Goal: Task Accomplishment & Management: Manage account settings

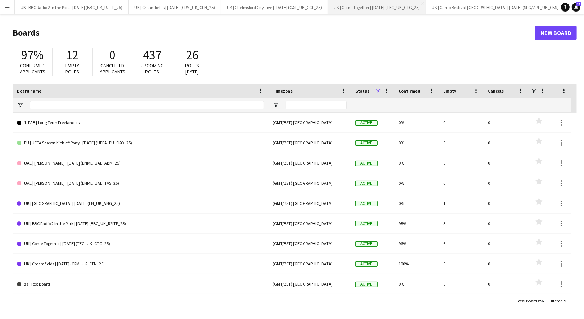
click at [388, 4] on button "UK | Come Together | Aug 2025 (TEG_UK_CTG_25) Close" at bounding box center [377, 7] width 98 height 14
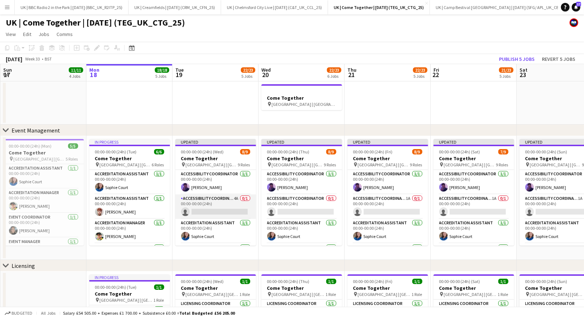
click at [218, 203] on app-card-role "Accessibility Coordinator 4A 0/1 00:00-00:00 (24h) single-neutral-actions" at bounding box center [215, 206] width 81 height 24
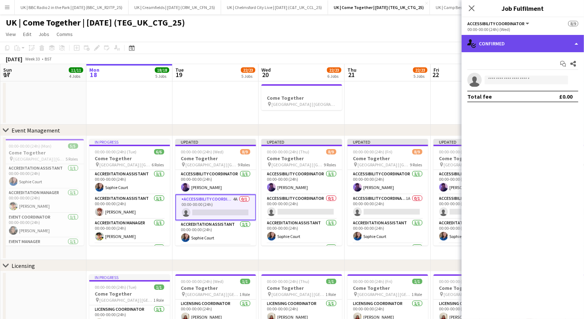
click at [534, 42] on div "single-neutral-actions-check-2 Confirmed" at bounding box center [523, 43] width 122 height 17
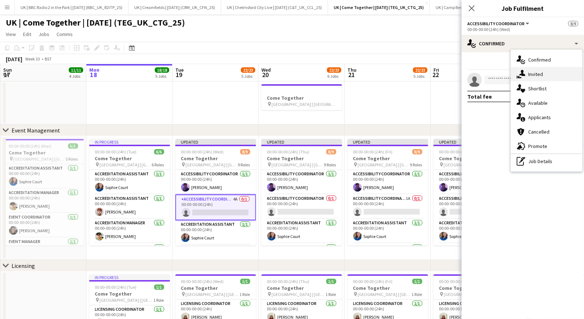
click at [535, 76] on div "single-neutral-actions-share-1 Invited" at bounding box center [546, 74] width 71 height 14
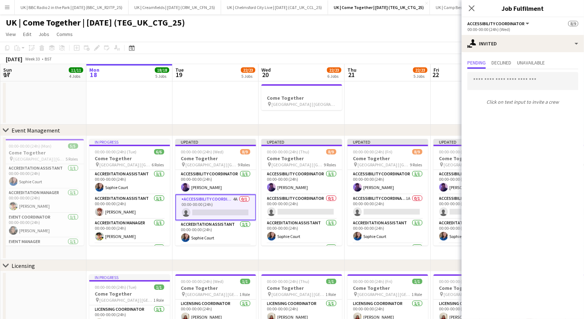
click at [221, 115] on app-date-cell at bounding box center [215, 102] width 86 height 43
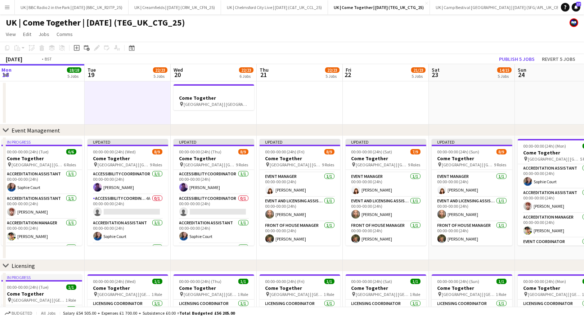
scroll to position [0, 169]
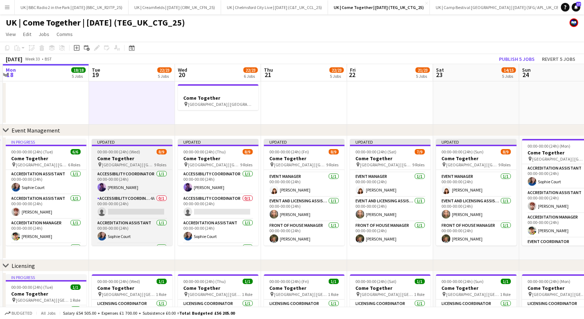
click at [148, 143] on div "Updated" at bounding box center [132, 142] width 81 height 6
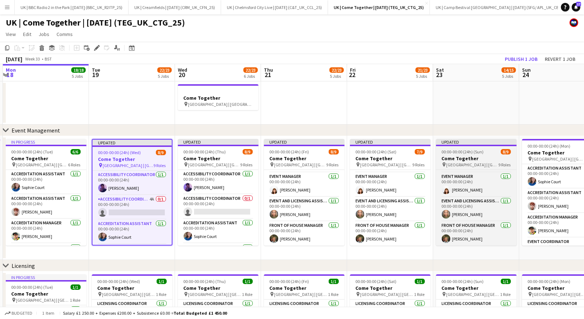
click at [479, 146] on div at bounding box center [476, 145] width 81 height 1
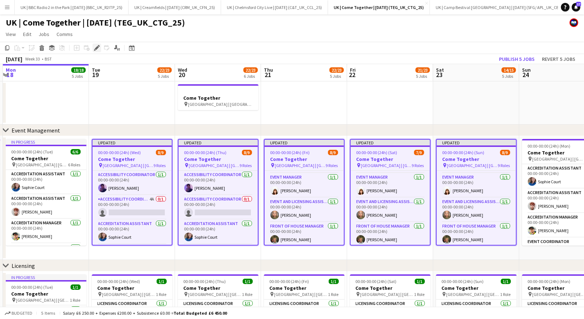
click at [98, 48] on icon "Edit" at bounding box center [97, 48] width 6 height 6
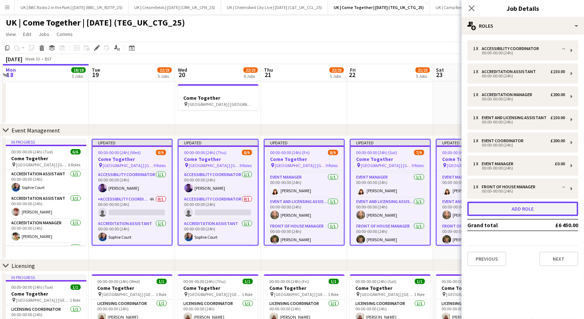
click at [535, 206] on button "Add role" at bounding box center [522, 209] width 111 height 14
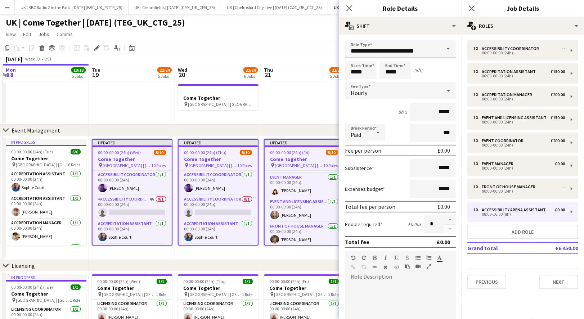
click at [416, 51] on input "**********" at bounding box center [400, 49] width 111 height 18
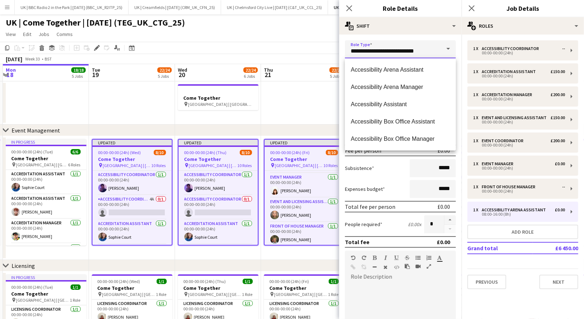
drag, startPoint x: 420, startPoint y: 49, endPoint x: 382, endPoint y: 49, distance: 38.2
click at [382, 49] on input "**********" at bounding box center [400, 49] width 111 height 18
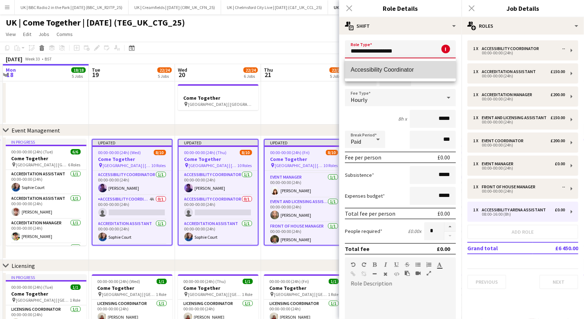
click at [380, 72] on span "Accessibility Coordinator" at bounding box center [400, 69] width 99 height 7
type input "**********"
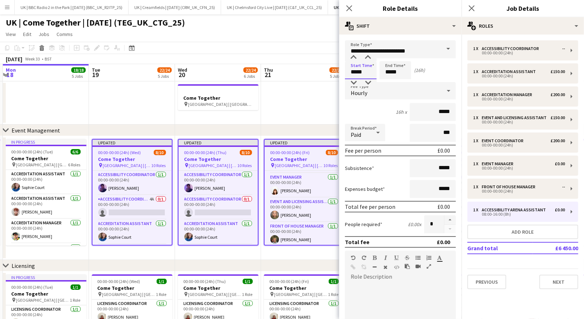
type input "*****"
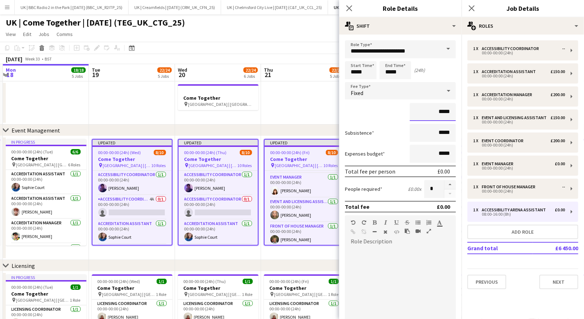
scroll to position [94, 0]
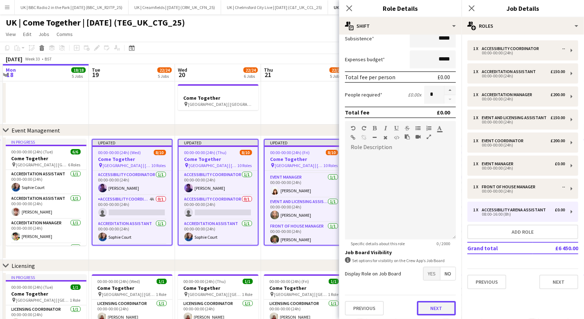
click at [432, 307] on button "Next" at bounding box center [436, 308] width 39 height 14
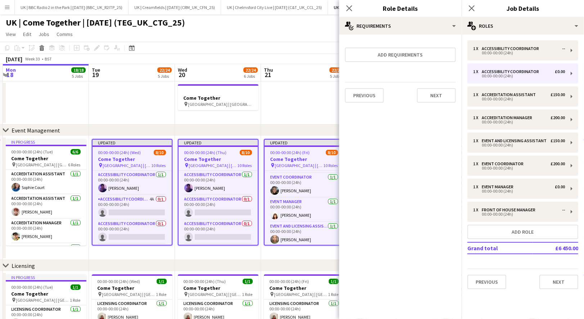
scroll to position [169, 0]
click at [439, 97] on button "Next" at bounding box center [436, 95] width 39 height 14
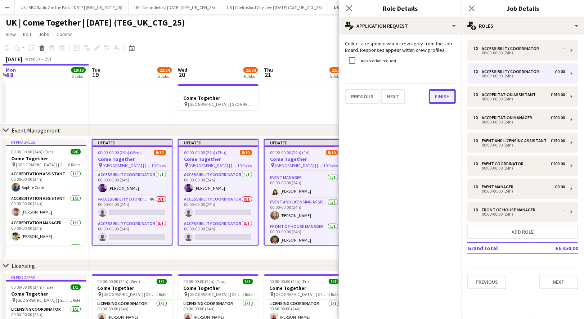
click at [439, 98] on button "Finish" at bounding box center [442, 96] width 27 height 14
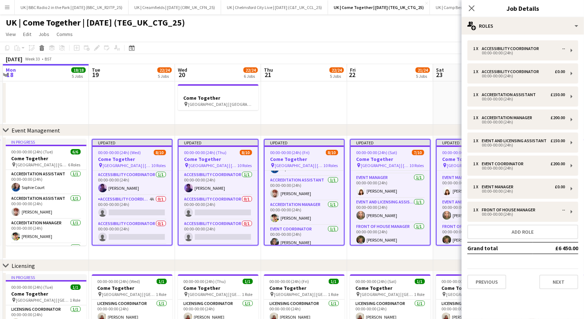
scroll to position [0, 0]
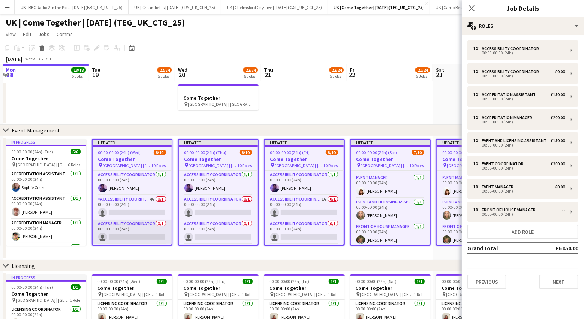
click at [134, 225] on app-card-role "Accessibility Coordinator 0/1 00:00-00:00 (24h) single-neutral-actions" at bounding box center [132, 232] width 79 height 24
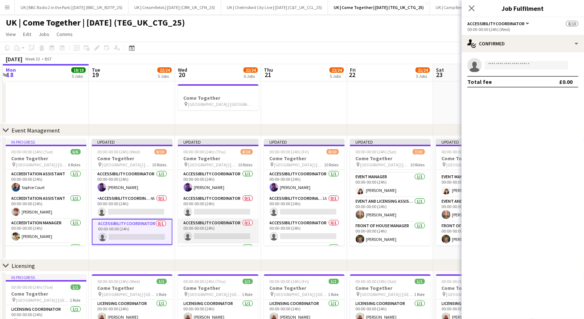
click at [204, 227] on app-card-role "Accessibility Coordinator 0/1 00:00-00:00 (24h) single-neutral-actions" at bounding box center [218, 231] width 81 height 24
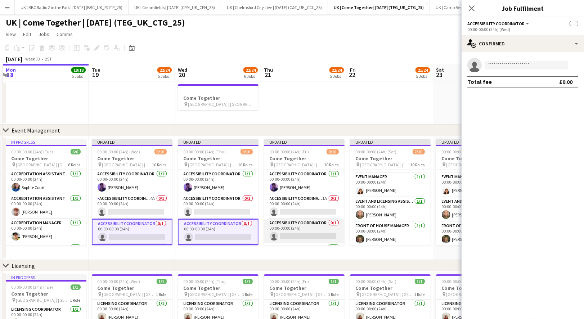
click at [301, 224] on app-card-role "Accessibility Coordinator 0/1 00:00-00:00 (24h) single-neutral-actions" at bounding box center [304, 231] width 81 height 24
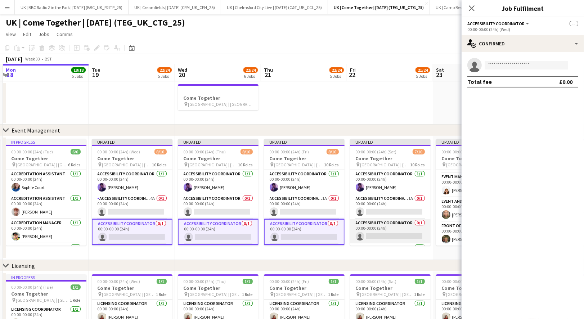
click at [376, 221] on app-card-role "Accessibility Coordinator 0/1 00:00-00:00 (24h) single-neutral-actions" at bounding box center [390, 231] width 81 height 24
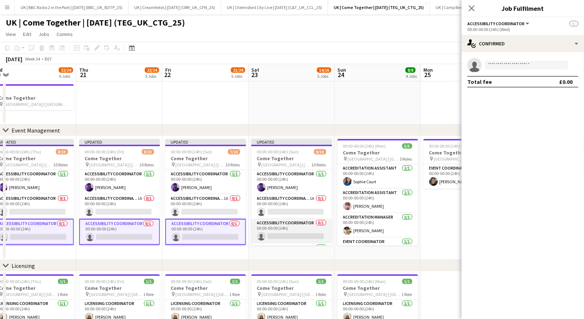
click at [296, 223] on app-card-role "Accessibility Coordinator 0/1 00:00-00:00 (24h) single-neutral-actions" at bounding box center [291, 231] width 81 height 24
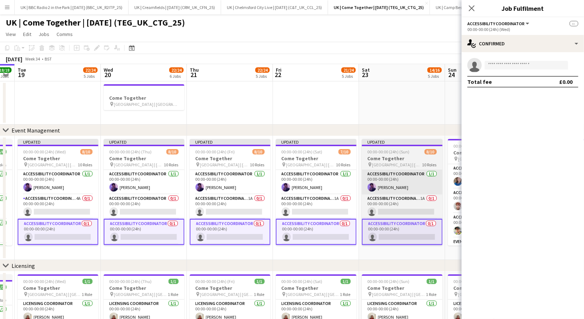
scroll to position [0, 248]
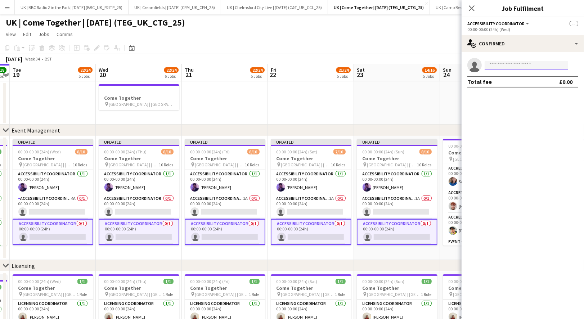
click at [512, 67] on input at bounding box center [527, 65] width 84 height 9
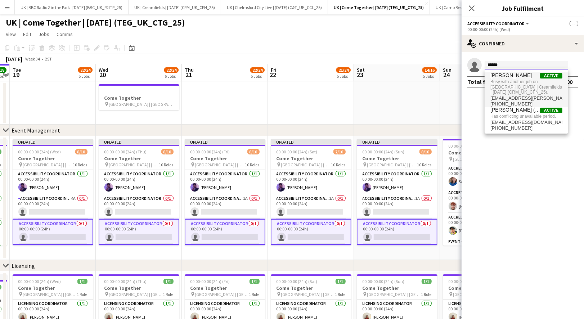
type input "******"
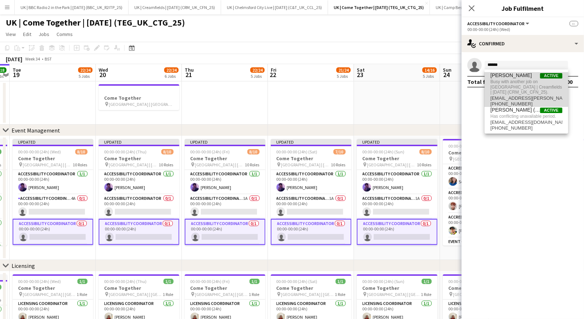
click at [517, 82] on span "Busy with another job on UK | Creamfields | Aug 2025 (CRM_UK_CFN_25)." at bounding box center [526, 87] width 72 height 17
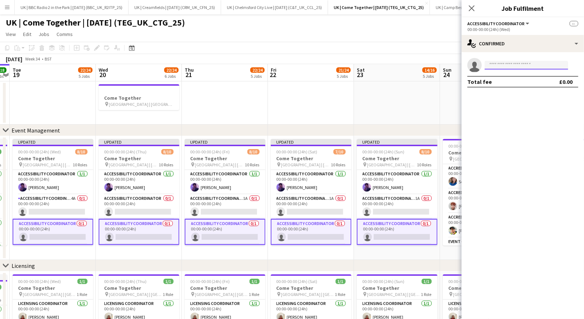
scroll to position [27, 0]
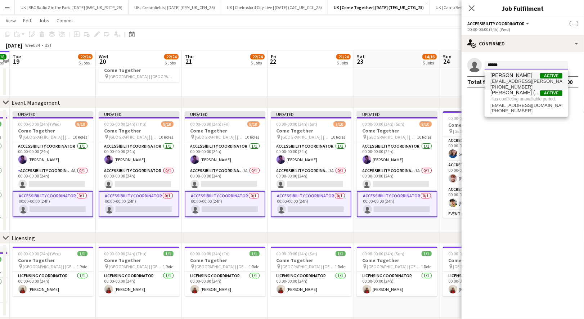
type input "******"
click at [518, 82] on span "kirsty.atkinson@wearefab.com" at bounding box center [526, 82] width 72 height 6
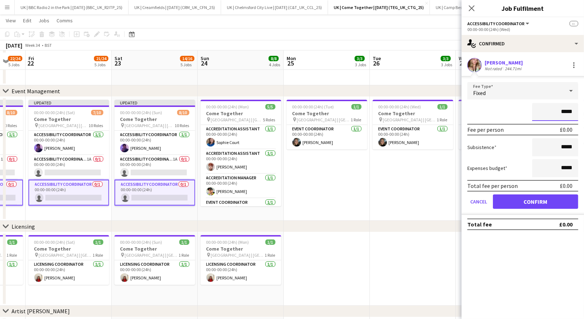
scroll to position [40, 0]
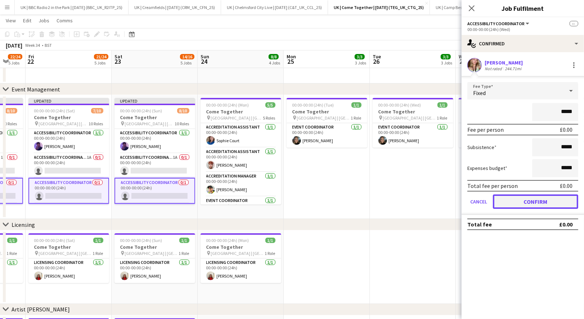
click at [531, 203] on button "Confirm" at bounding box center [535, 201] width 85 height 14
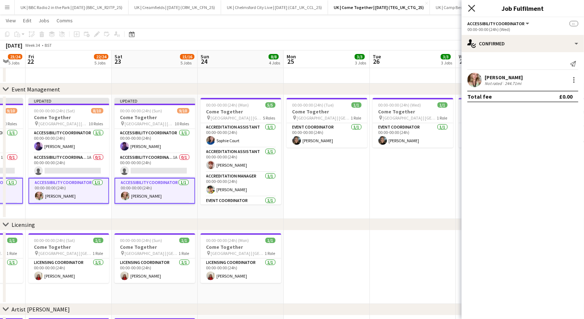
click at [469, 7] on icon "Close pop-in" at bounding box center [471, 8] width 7 height 7
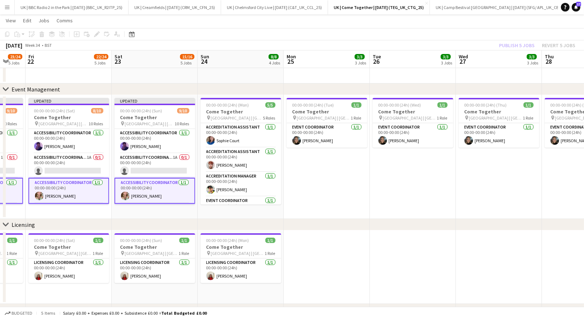
click at [363, 26] on app-page-menu "View Day view expanded Day view collapsed Month view Date picker Jump to today …" at bounding box center [292, 21] width 584 height 14
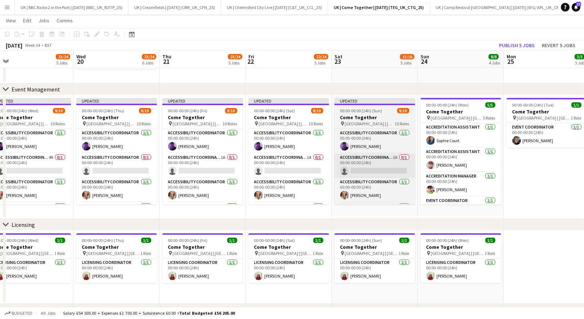
scroll to position [0, 161]
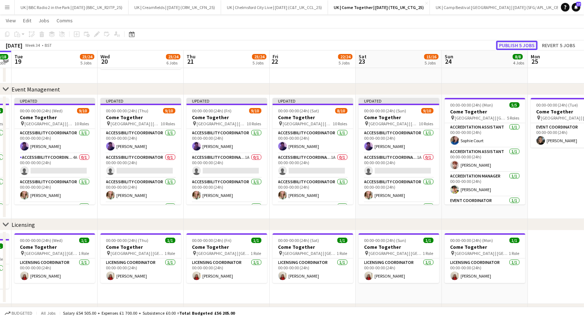
click at [507, 44] on button "Publish 5 jobs" at bounding box center [516, 45] width 41 height 9
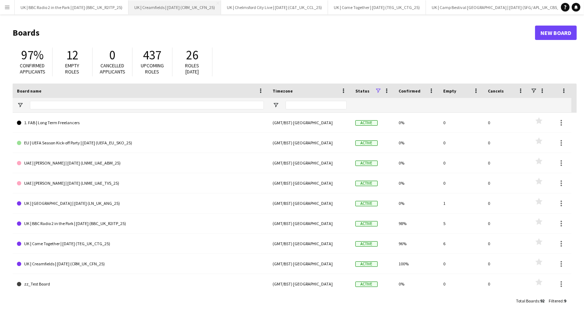
click at [184, 6] on button "UK | Creamfields | [DATE] (CRM_UK_CFN_25) Close" at bounding box center [175, 7] width 93 height 14
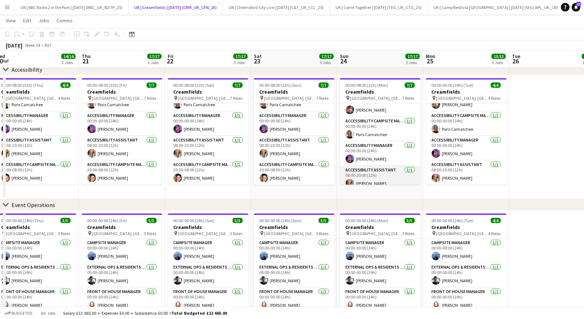
scroll to position [90, 0]
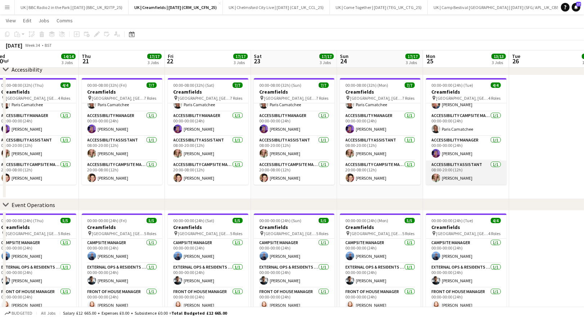
click at [453, 163] on app-card-role "Accessibility Assistant [DATE] 08:00-20:00 (12h) [PERSON_NAME]" at bounding box center [466, 173] width 81 height 24
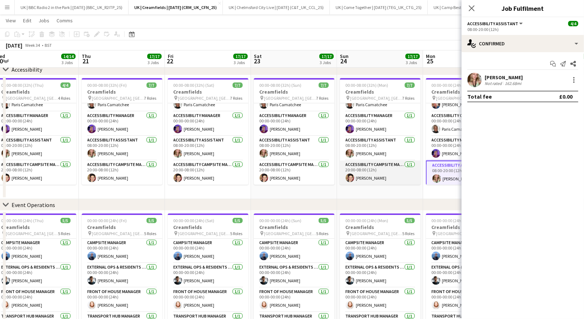
click at [374, 171] on app-card-role "Accessibility Campsite Manager [DATE] 20:00-08:00 (12h) [PERSON_NAME]" at bounding box center [380, 173] width 81 height 24
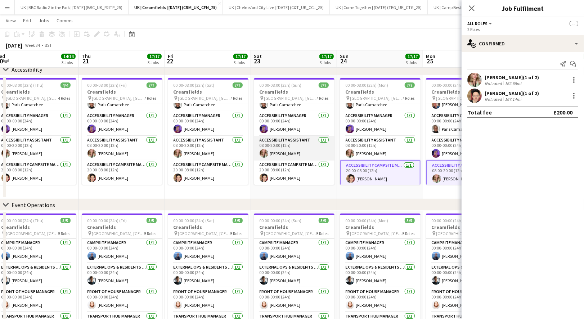
click at [292, 150] on app-card-role "Accessibility Assistant [DATE] 08:00-20:00 (12h) [PERSON_NAME]" at bounding box center [294, 148] width 81 height 24
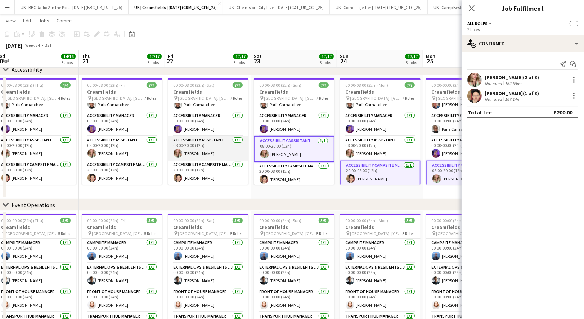
click at [214, 148] on app-card-role "Accessibility Assistant [DATE] 08:00-20:00 (12h) [PERSON_NAME]" at bounding box center [208, 148] width 81 height 24
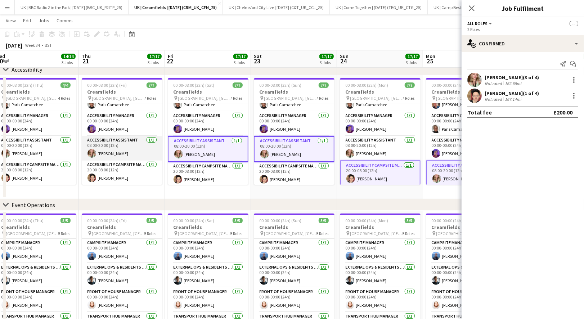
click at [140, 151] on app-card-role "Accessibility Assistant [DATE] 08:00-20:00 (12h) [PERSON_NAME]" at bounding box center [122, 148] width 81 height 24
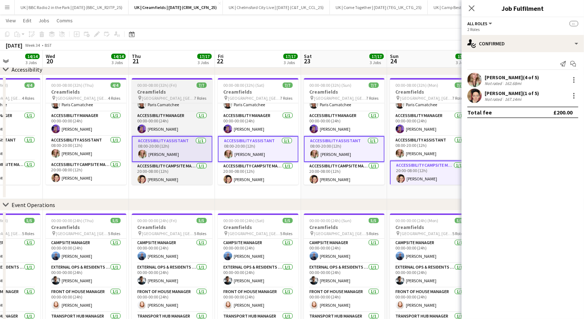
scroll to position [0, 212]
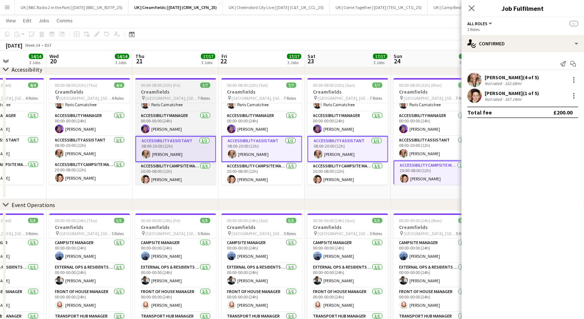
click at [102, 149] on app-card-role "Accessibility Assistant [DATE] 08:00-20:00 (12h) [PERSON_NAME]" at bounding box center [89, 148] width 81 height 24
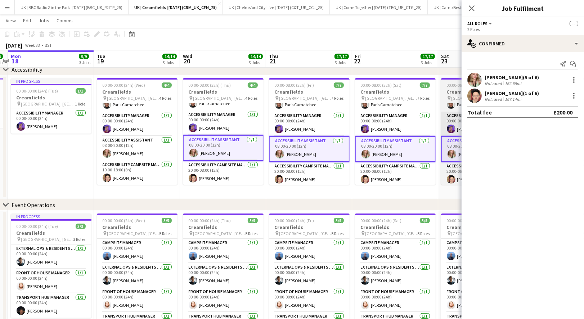
scroll to position [0, 154]
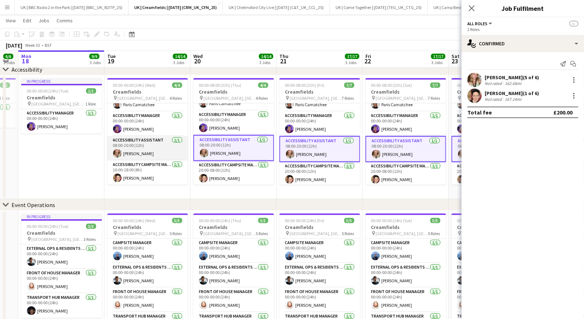
click at [152, 148] on app-card-role "Accessibility Assistant [DATE] 08:00-20:00 (12h) [PERSON_NAME]" at bounding box center [147, 148] width 81 height 24
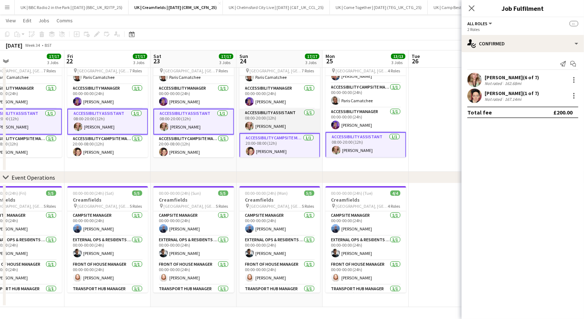
scroll to position [91, 0]
click at [278, 121] on app-card-role "Accessibility Assistant [DATE] 08:00-20:00 (12h) [PERSON_NAME]" at bounding box center [279, 120] width 81 height 24
click at [279, 146] on app-card-role "Accessibility Campsite Manager [DATE] 20:00-08:00 (12h) [PERSON_NAME]" at bounding box center [279, 146] width 81 height 25
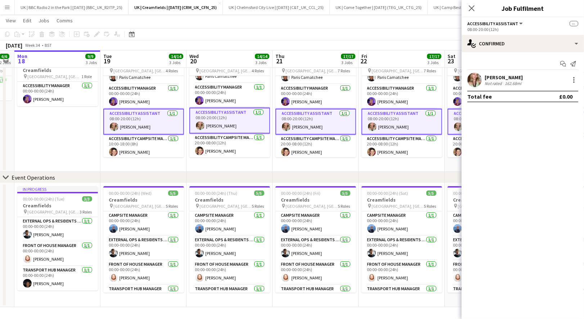
scroll to position [0, 214]
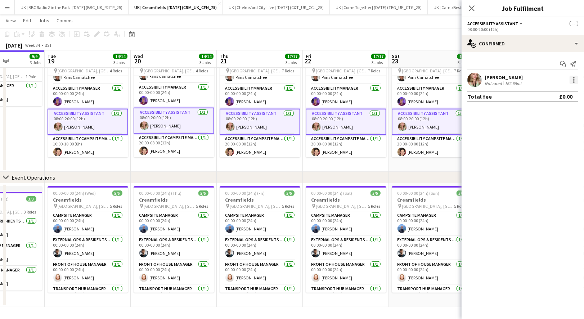
click at [574, 79] on div at bounding box center [574, 80] width 9 height 9
click at [521, 44] on div at bounding box center [292, 159] width 584 height 319
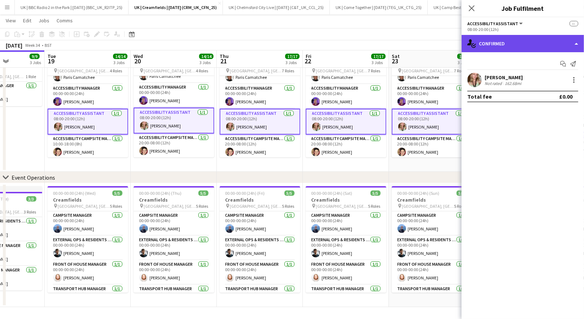
click at [533, 48] on div "single-neutral-actions-check-2 Confirmed" at bounding box center [523, 43] width 122 height 17
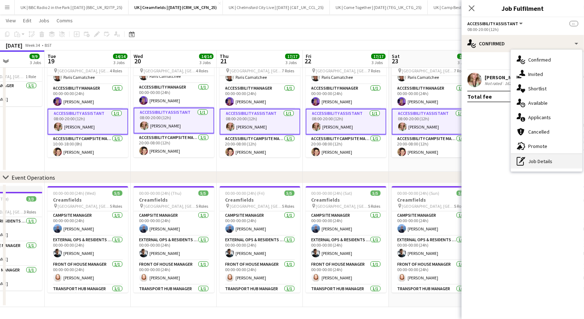
click at [531, 161] on div "pen-write Job Details" at bounding box center [546, 161] width 71 height 14
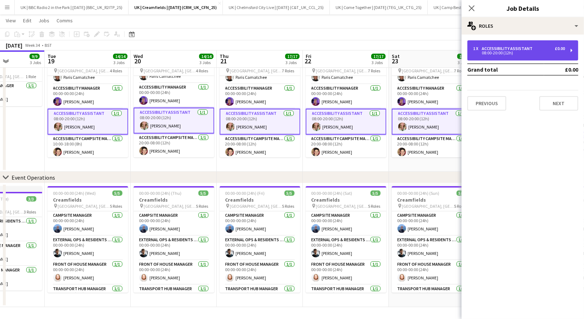
click at [534, 53] on div "08:00-20:00 (12h)" at bounding box center [519, 53] width 92 height 4
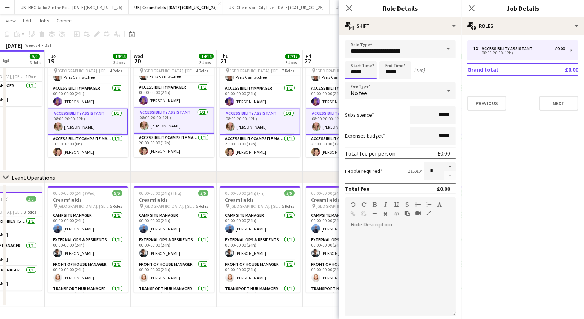
click at [355, 70] on input "*****" at bounding box center [361, 70] width 32 height 18
type input "*****"
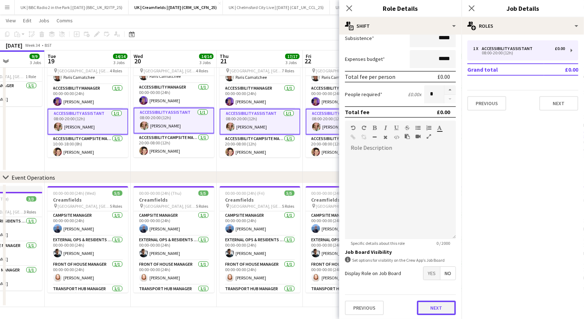
click at [432, 308] on button "Next" at bounding box center [436, 308] width 39 height 14
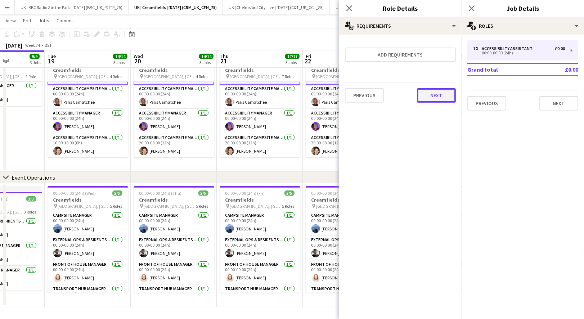
click at [434, 97] on button "Next" at bounding box center [436, 95] width 39 height 14
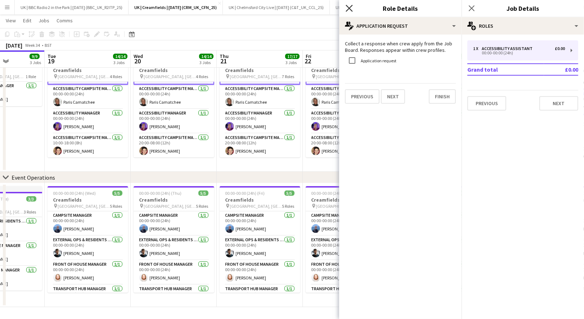
click at [350, 6] on icon "Close pop-in" at bounding box center [349, 8] width 7 height 7
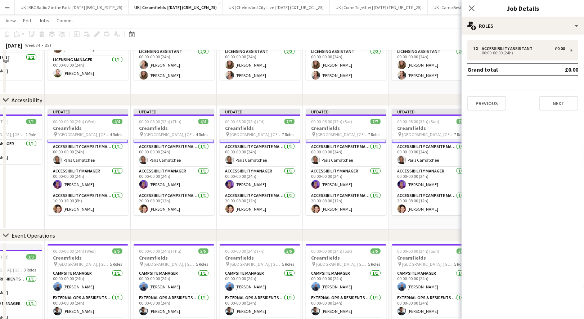
scroll to position [0, 0]
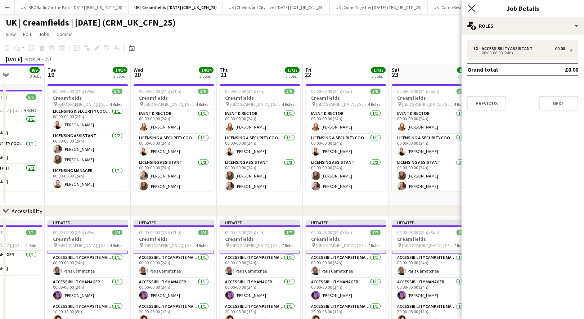
click at [474, 9] on icon "Close pop-in" at bounding box center [471, 8] width 7 height 7
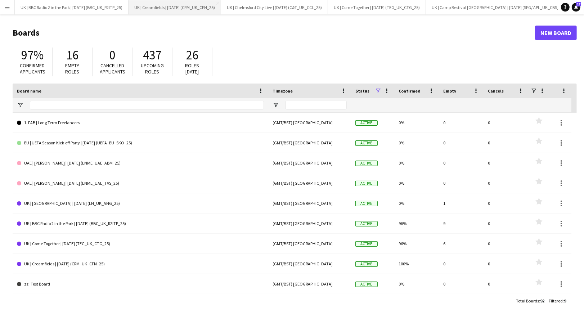
click at [166, 8] on button "UK | Creamfields | [DATE] (CRM_UK_CFN_25) Close" at bounding box center [175, 7] width 93 height 14
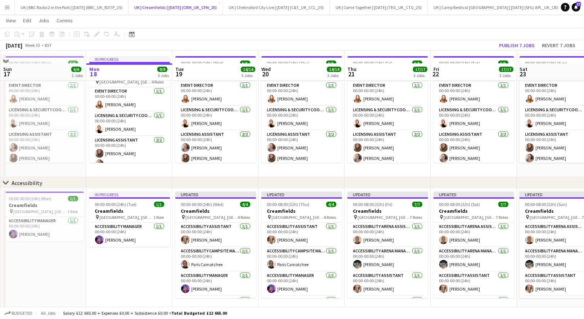
scroll to position [115, 0]
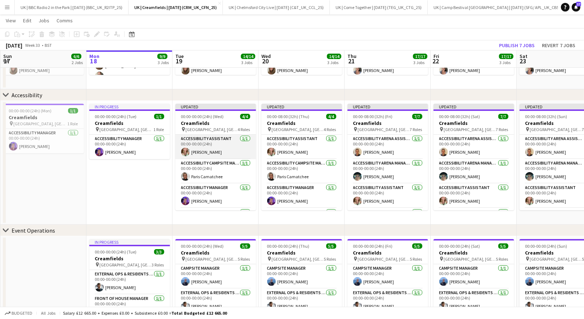
click at [214, 148] on app-card-role "Accessibility Assistant [DATE] 00:00-00:00 (24h) [PERSON_NAME]" at bounding box center [215, 147] width 81 height 24
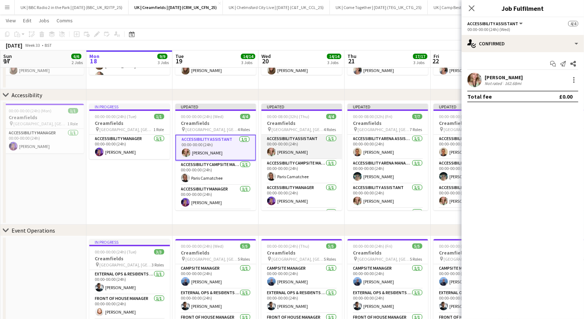
click at [296, 152] on app-card-role "Accessibility Assistant [DATE] 00:00-00:00 (24h) [PERSON_NAME]" at bounding box center [301, 147] width 81 height 24
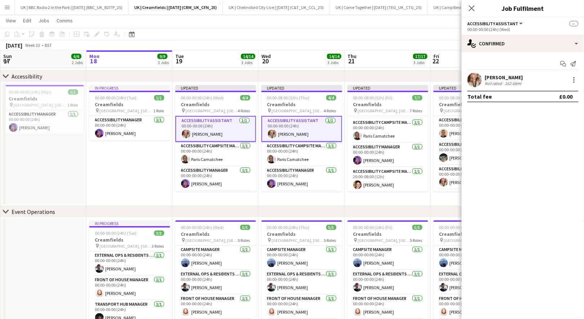
scroll to position [44, 0]
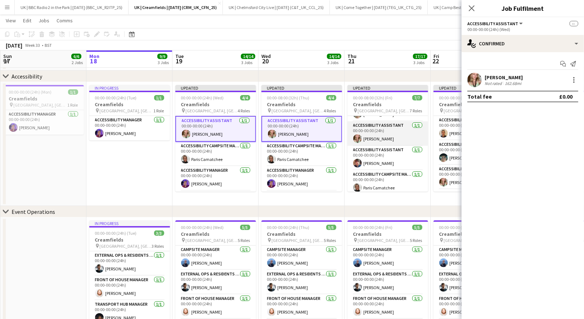
click at [375, 138] on app-card-role "Accessibility Assistant [DATE] 00:00-00:00 (24h) [PERSON_NAME]" at bounding box center [388, 133] width 81 height 24
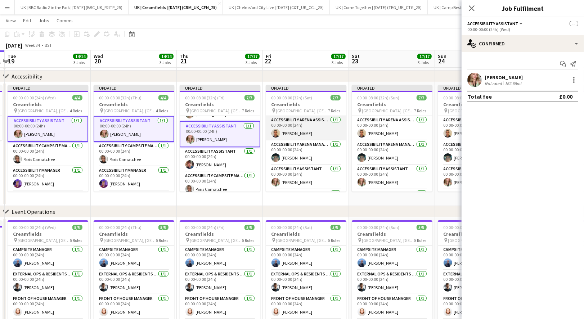
scroll to position [33, 0]
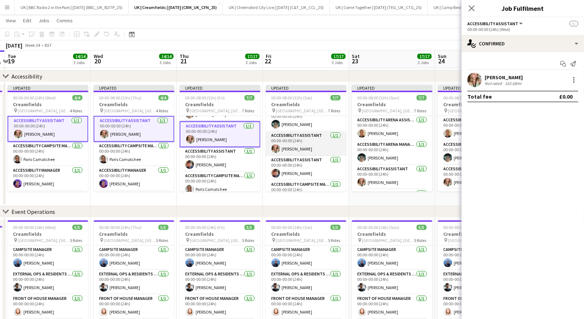
click at [299, 145] on app-card-role "Accessibility Assistant [DATE] 00:00-00:00 (24h) [PERSON_NAME]" at bounding box center [306, 143] width 81 height 24
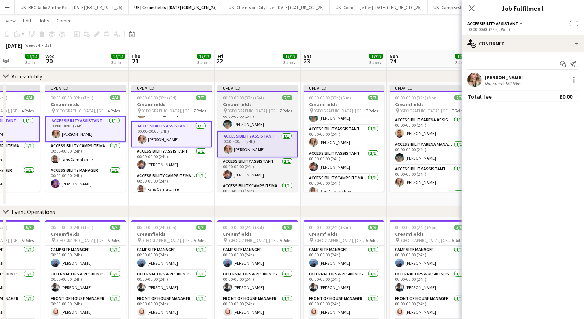
scroll to position [45, 0]
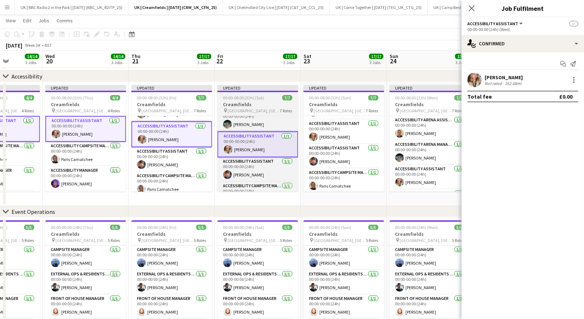
click at [332, 137] on app-card-role "Accessibility Assistant [DATE] 00:00-00:00 (24h) [PERSON_NAME]" at bounding box center [344, 132] width 81 height 24
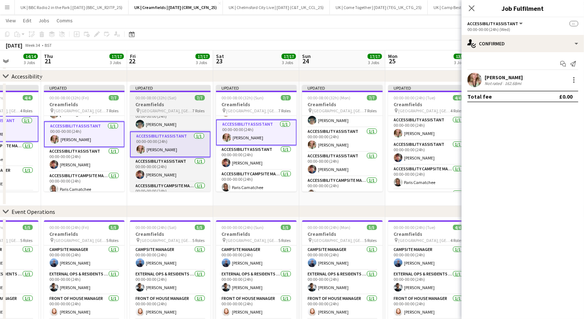
scroll to position [45, 0]
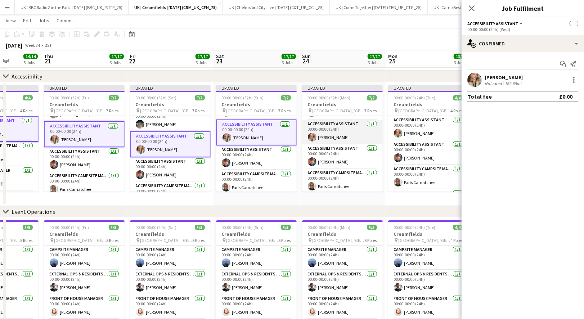
click at [328, 136] on app-card-role "Accessibility Assistant [DATE] 00:00-00:00 (24h) [PERSON_NAME]" at bounding box center [342, 132] width 81 height 24
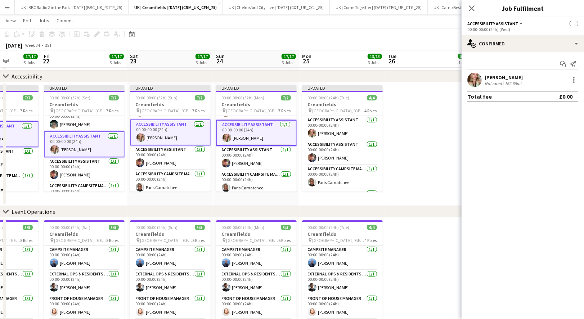
scroll to position [0, 220]
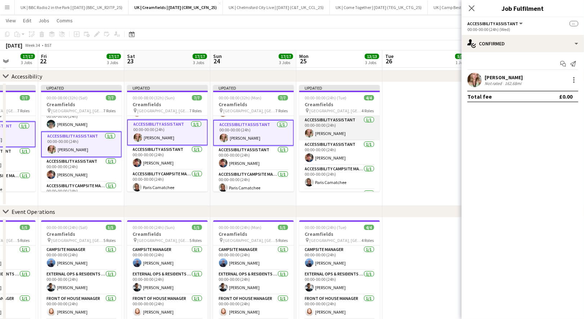
click at [339, 132] on app-card-role "Accessibility Assistant [DATE] 00:00-00:00 (24h) [PERSON_NAME]" at bounding box center [339, 128] width 81 height 24
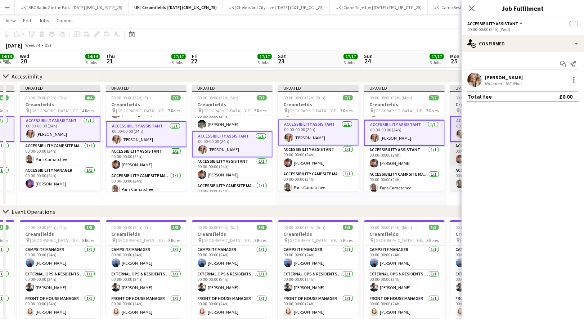
scroll to position [0, 250]
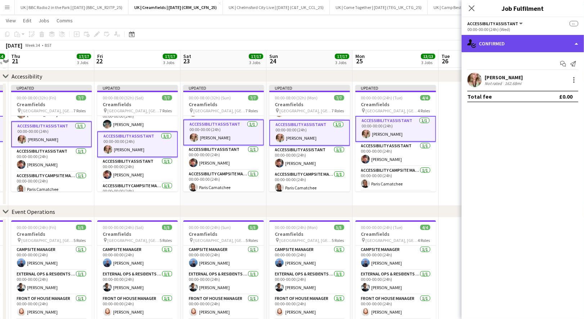
click at [508, 45] on div "single-neutral-actions-check-2 Confirmed" at bounding box center [523, 43] width 122 height 17
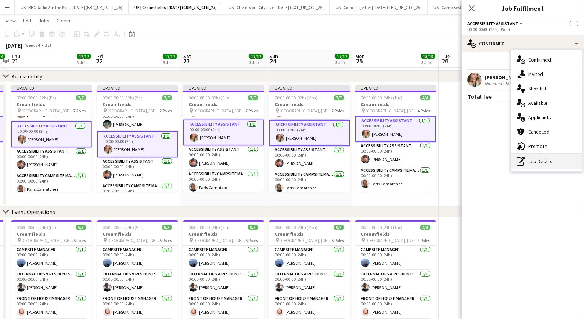
click at [537, 156] on div "pen-write Job Details" at bounding box center [546, 161] width 71 height 14
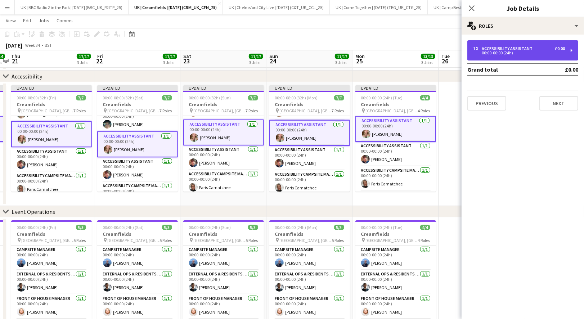
click at [518, 45] on div "1 x Accessibility Assistant £0.00 00:00-00:00 (24h)" at bounding box center [522, 50] width 111 height 20
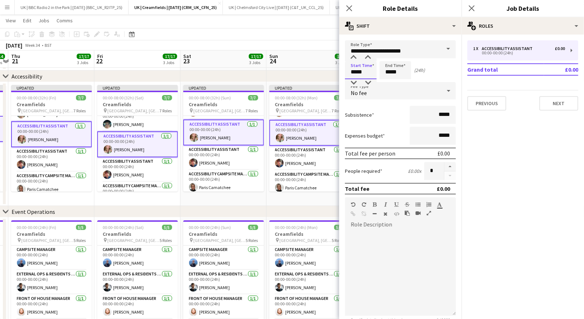
click at [356, 71] on input "*****" at bounding box center [361, 70] width 32 height 18
type input "*****"
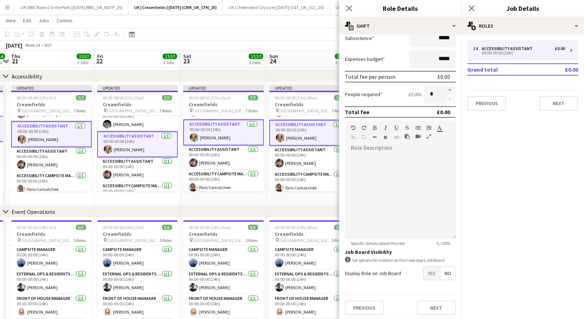
click at [439, 317] on div "Previous Next" at bounding box center [400, 308] width 111 height 26
click at [439, 307] on button "Next" at bounding box center [436, 308] width 39 height 14
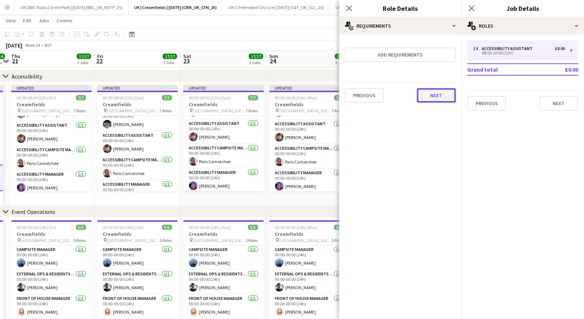
click at [437, 97] on button "Next" at bounding box center [436, 95] width 39 height 14
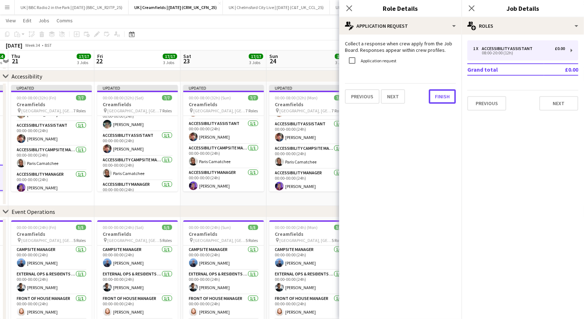
click at [437, 97] on button "Finish" at bounding box center [442, 96] width 27 height 14
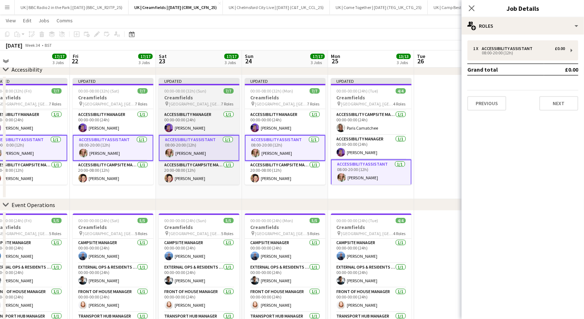
scroll to position [0, 279]
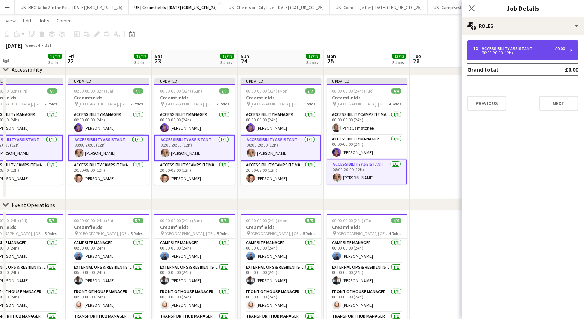
click at [532, 44] on div "1 x Accessibility Assistant £0.00 08:00-20:00 (12h)" at bounding box center [522, 50] width 111 height 20
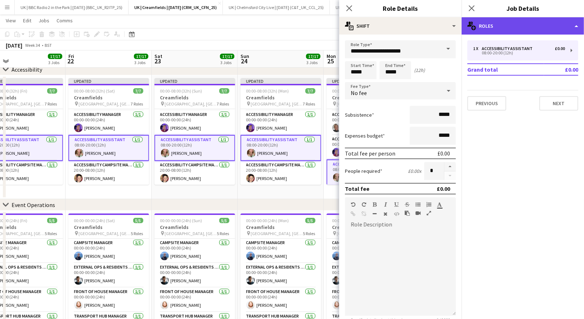
click at [546, 22] on div "multiple-users-add Roles" at bounding box center [523, 25] width 122 height 17
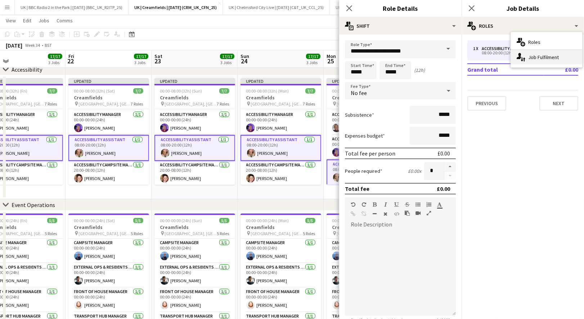
click at [539, 53] on div "single-neutral-actions-up-down Job Fulfilment" at bounding box center [546, 57] width 71 height 14
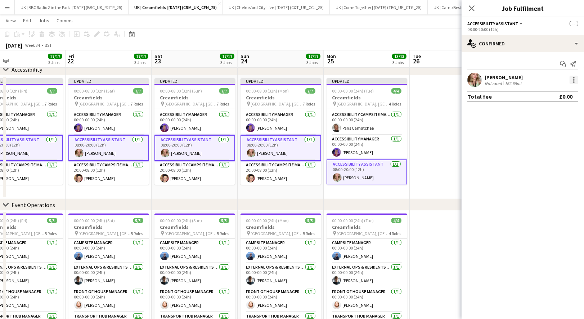
click at [575, 81] on div at bounding box center [574, 80] width 9 height 9
click at [550, 146] on span "Remove" at bounding box center [539, 145] width 22 height 6
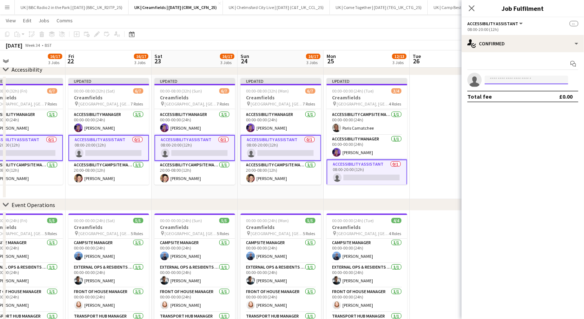
click at [513, 79] on input at bounding box center [527, 80] width 84 height 9
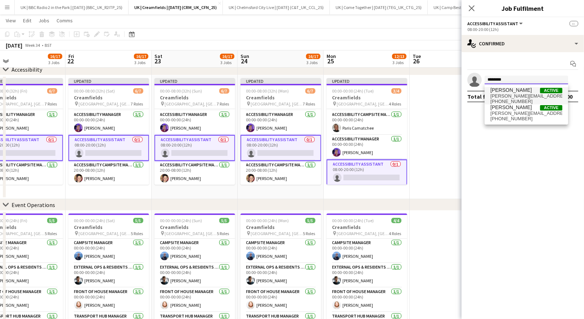
type input "********"
click at [516, 91] on span "[PERSON_NAME]" at bounding box center [510, 90] width 41 height 6
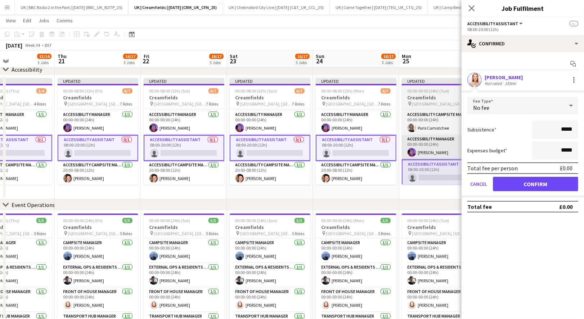
scroll to position [0, 293]
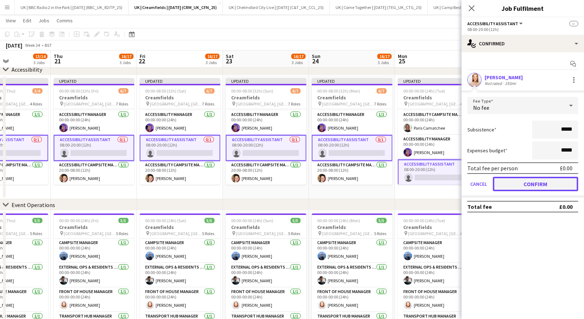
click at [541, 185] on button "Confirm" at bounding box center [535, 184] width 85 height 14
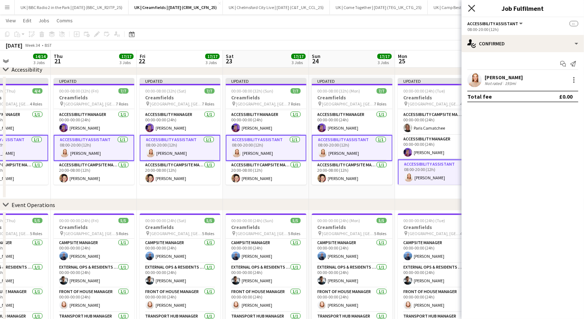
click at [471, 8] on icon at bounding box center [471, 8] width 7 height 7
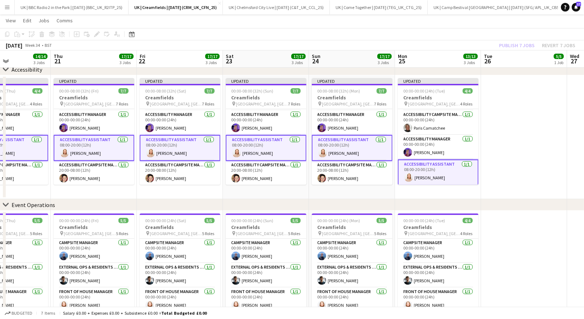
click at [412, 33] on app-toolbar "Copy Paste Paste Command V Paste with crew Command Shift V Paste linked Job [GE…" at bounding box center [292, 34] width 584 height 12
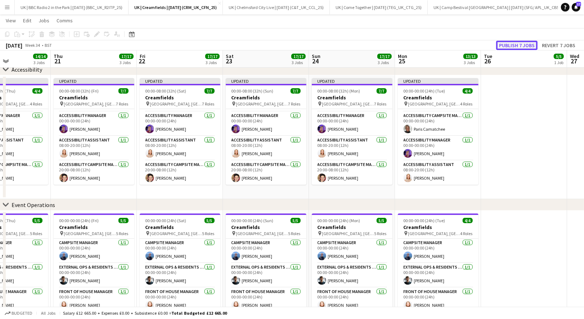
click at [520, 46] on button "Publish 7 jobs" at bounding box center [516, 45] width 41 height 9
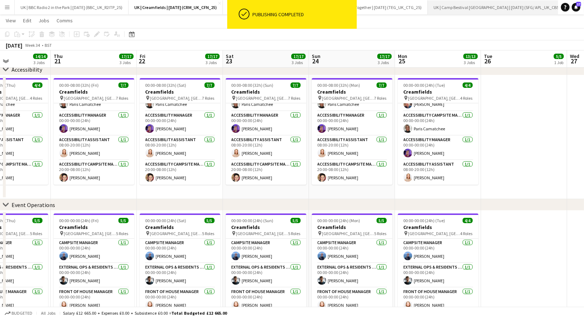
scroll to position [16, 0]
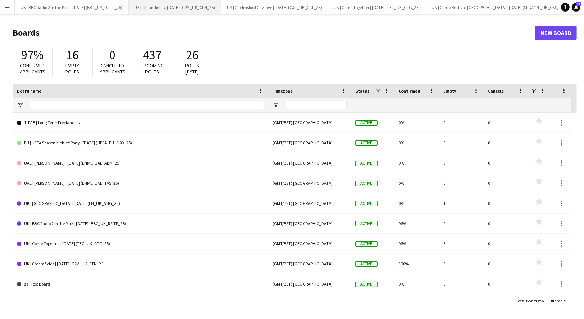
click at [192, 9] on button "UK | Creamfields | [DATE] (CRM_UK_CFN_25) Close" at bounding box center [175, 7] width 93 height 14
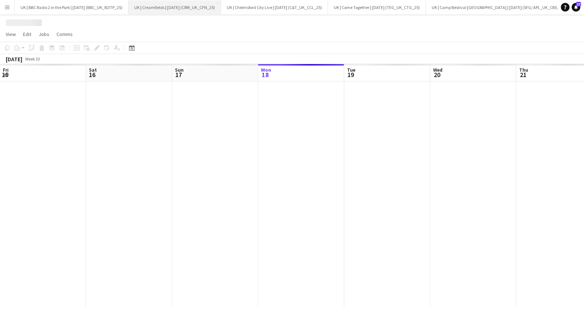
scroll to position [0, 172]
